Goal: Information Seeking & Learning: Learn about a topic

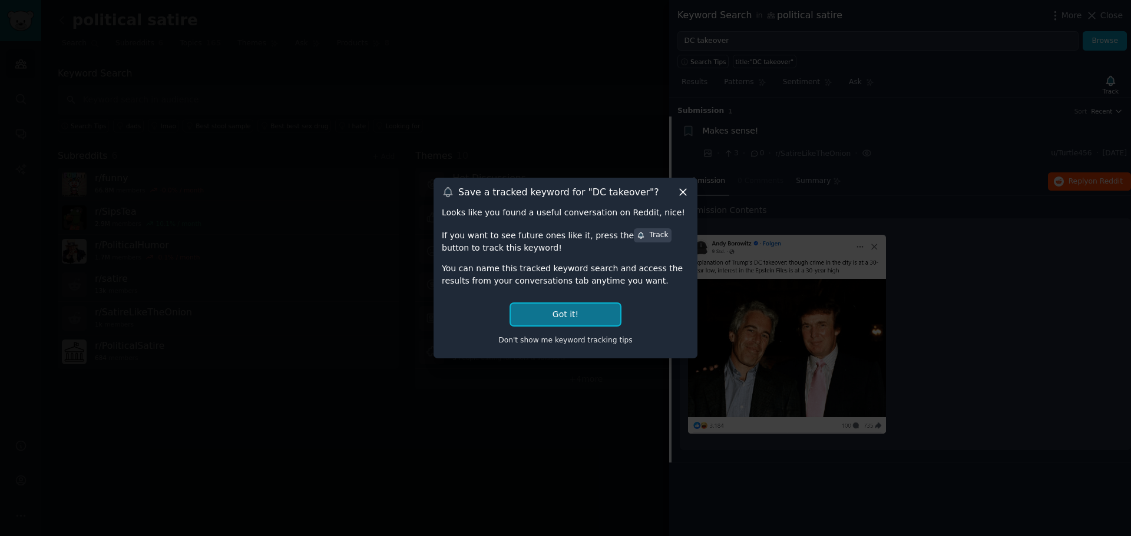
click at [561, 312] on button "Got it!" at bounding box center [566, 315] width 110 height 22
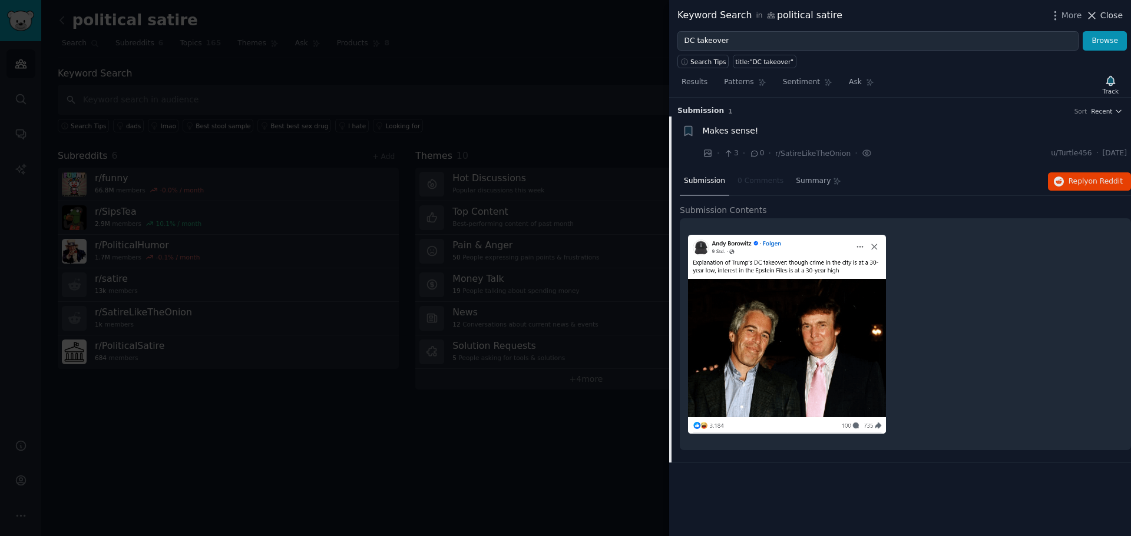
click at [1113, 14] on span "Close" at bounding box center [1111, 15] width 22 height 12
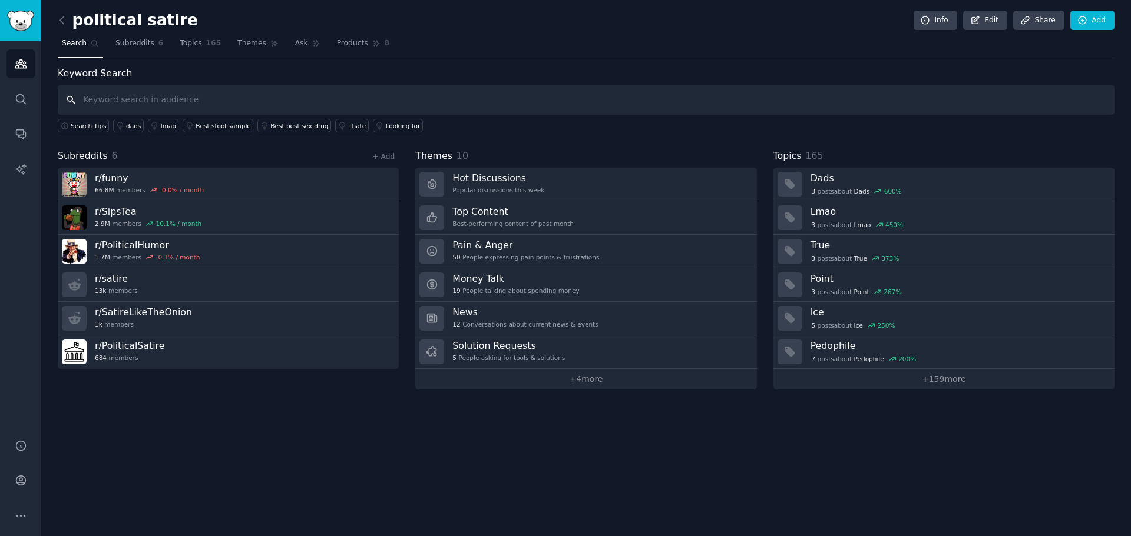
click at [261, 102] on input "text" at bounding box center [586, 100] width 1056 height 30
type input "f"
type input "d"
type input "federal takeover"
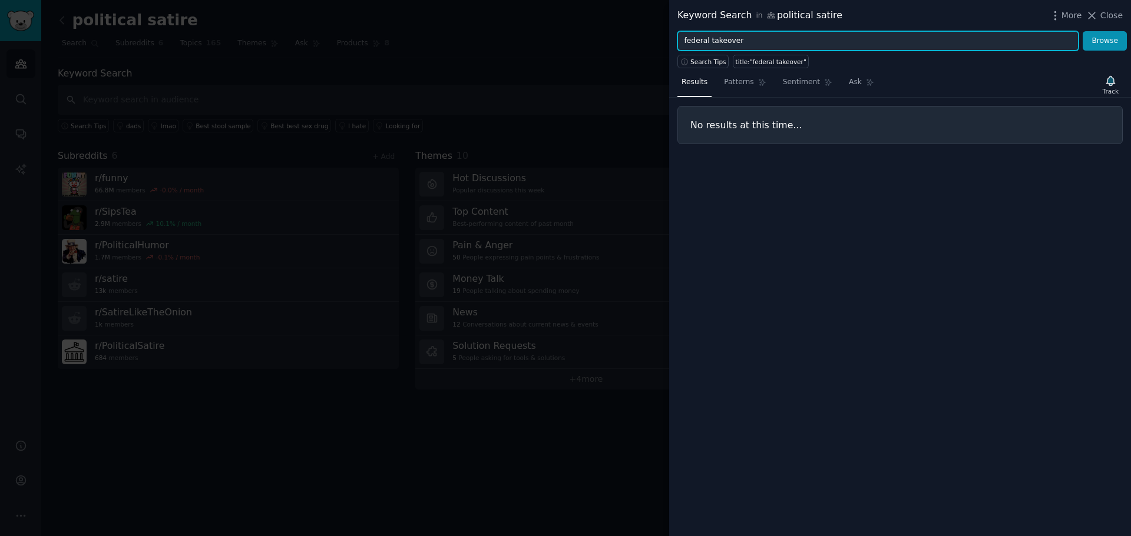
drag, startPoint x: 743, startPoint y: 39, endPoint x: 654, endPoint y: 26, distance: 89.8
click at [654, 26] on div "Keyword Search in political satire More Close federal takeover Browse Search Ti…" at bounding box center [565, 268] width 1131 height 536
type input "[US_STATE], [GEOGRAPHIC_DATA]"
click at [1082, 31] on button "Browse" at bounding box center [1104, 41] width 44 height 20
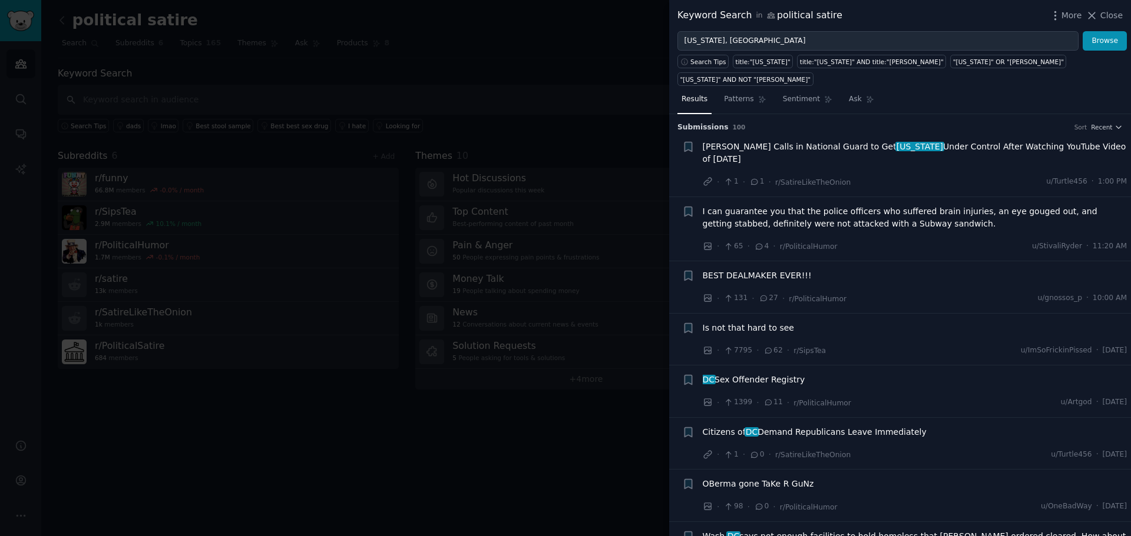
click at [770, 322] on span "Is not that hard to see" at bounding box center [748, 328] width 91 height 12
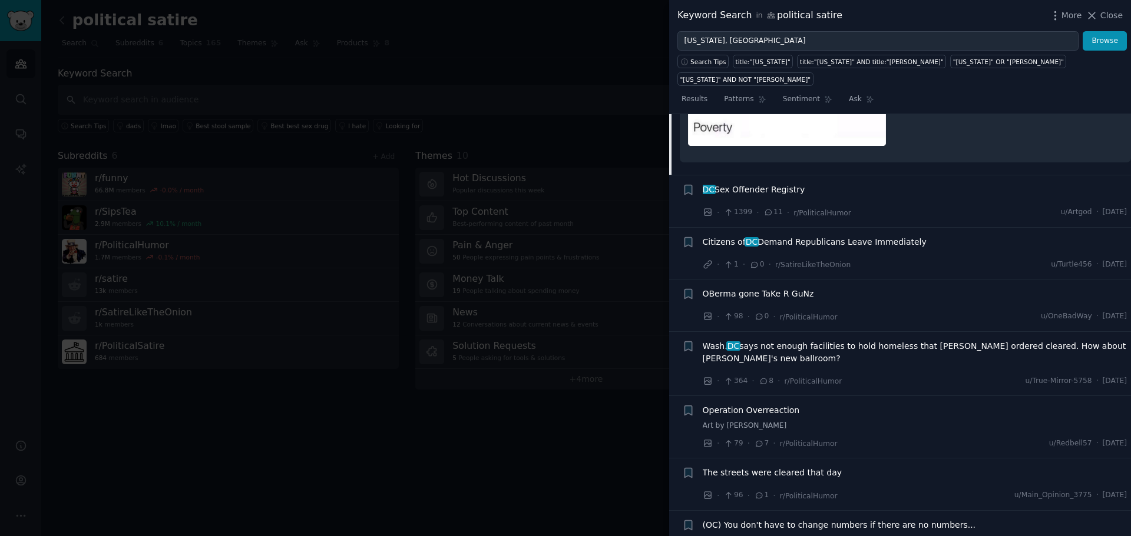
scroll to position [482, 0]
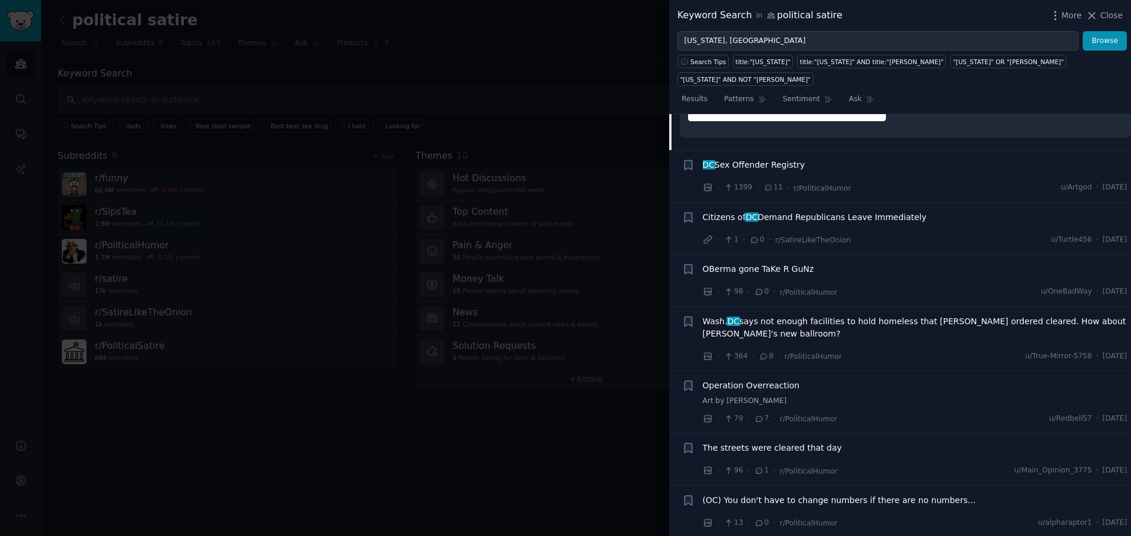
click at [883, 316] on span "Wash. DC says not enough facilities to hold homeless that [PERSON_NAME] ordered…" at bounding box center [915, 328] width 425 height 25
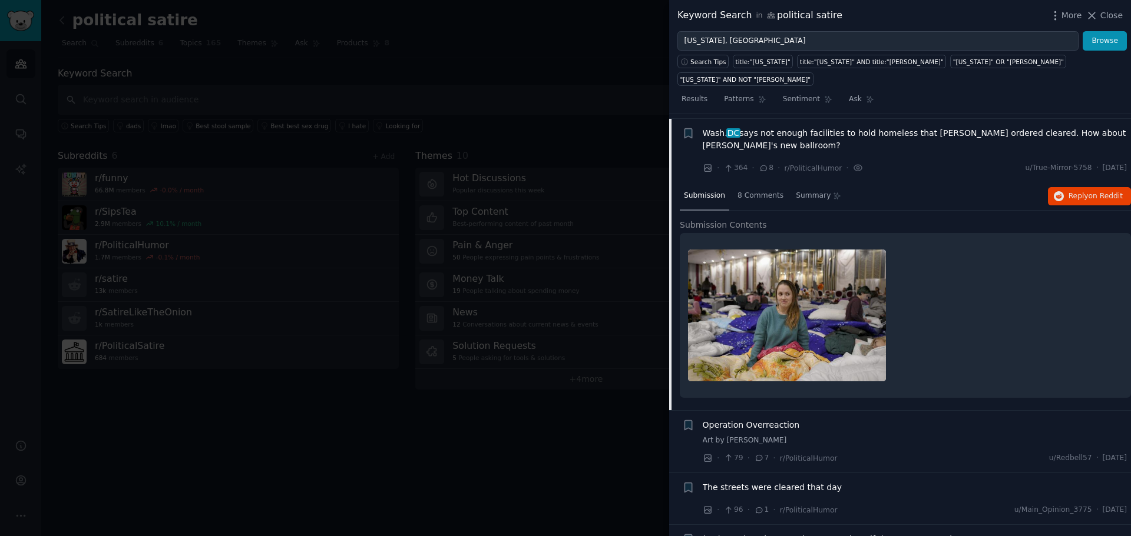
scroll to position [396, 0]
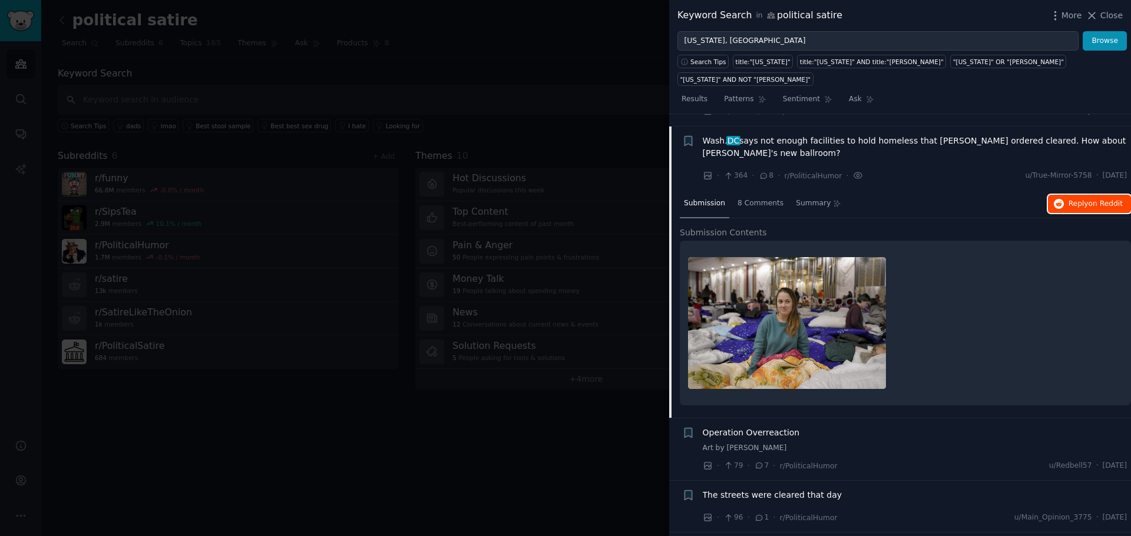
click at [1073, 199] on span "Reply on Reddit" at bounding box center [1095, 204] width 54 height 11
